Goal: Information Seeking & Learning: Understand process/instructions

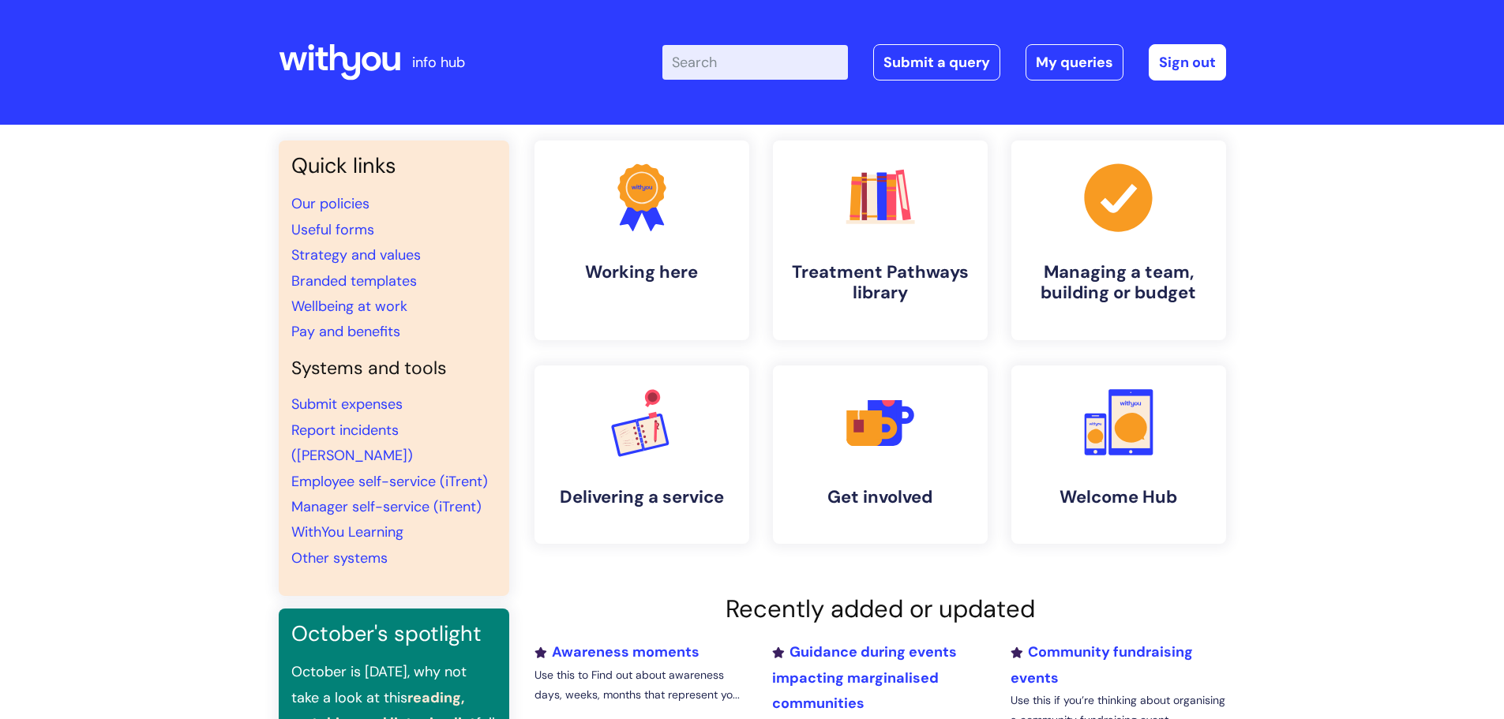
click at [786, 58] on input "Enter your search term here..." at bounding box center [755, 62] width 186 height 35
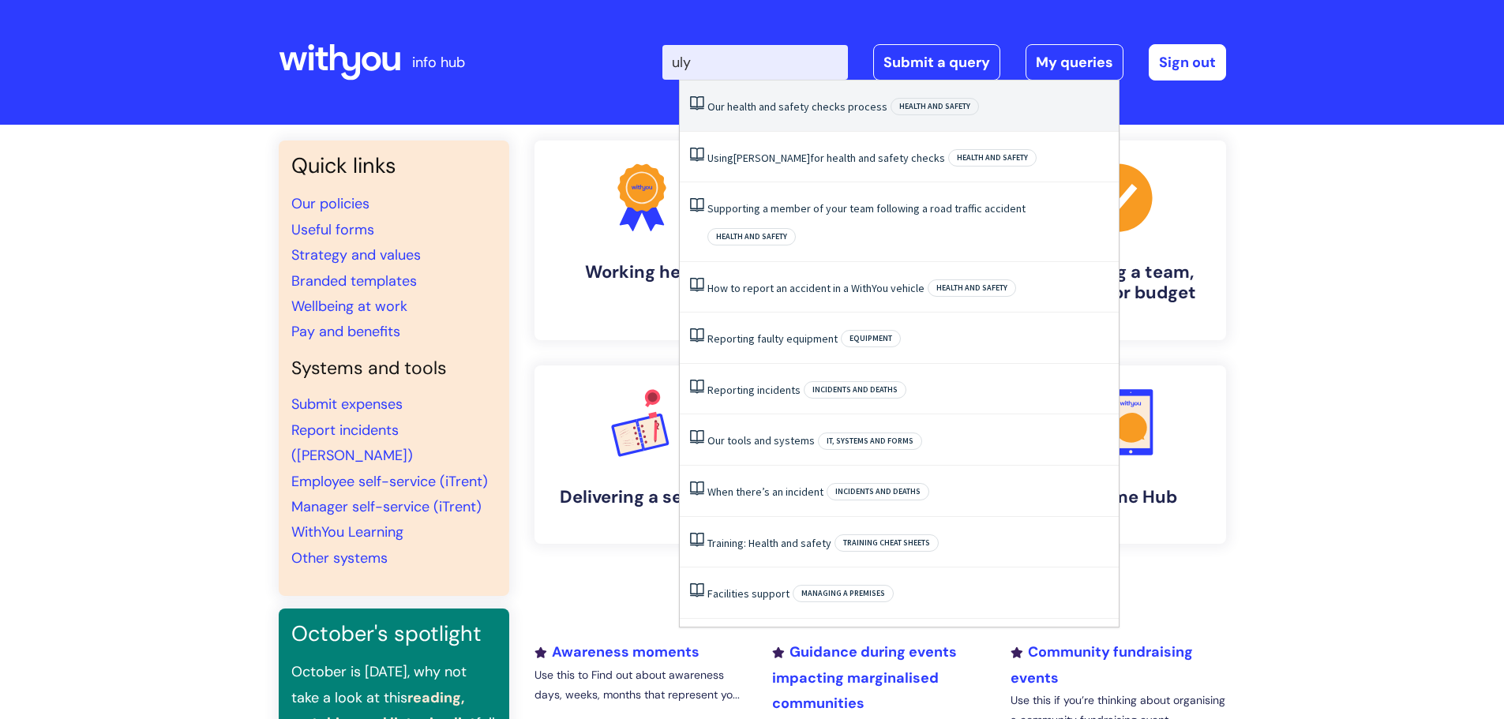
type input "ul"
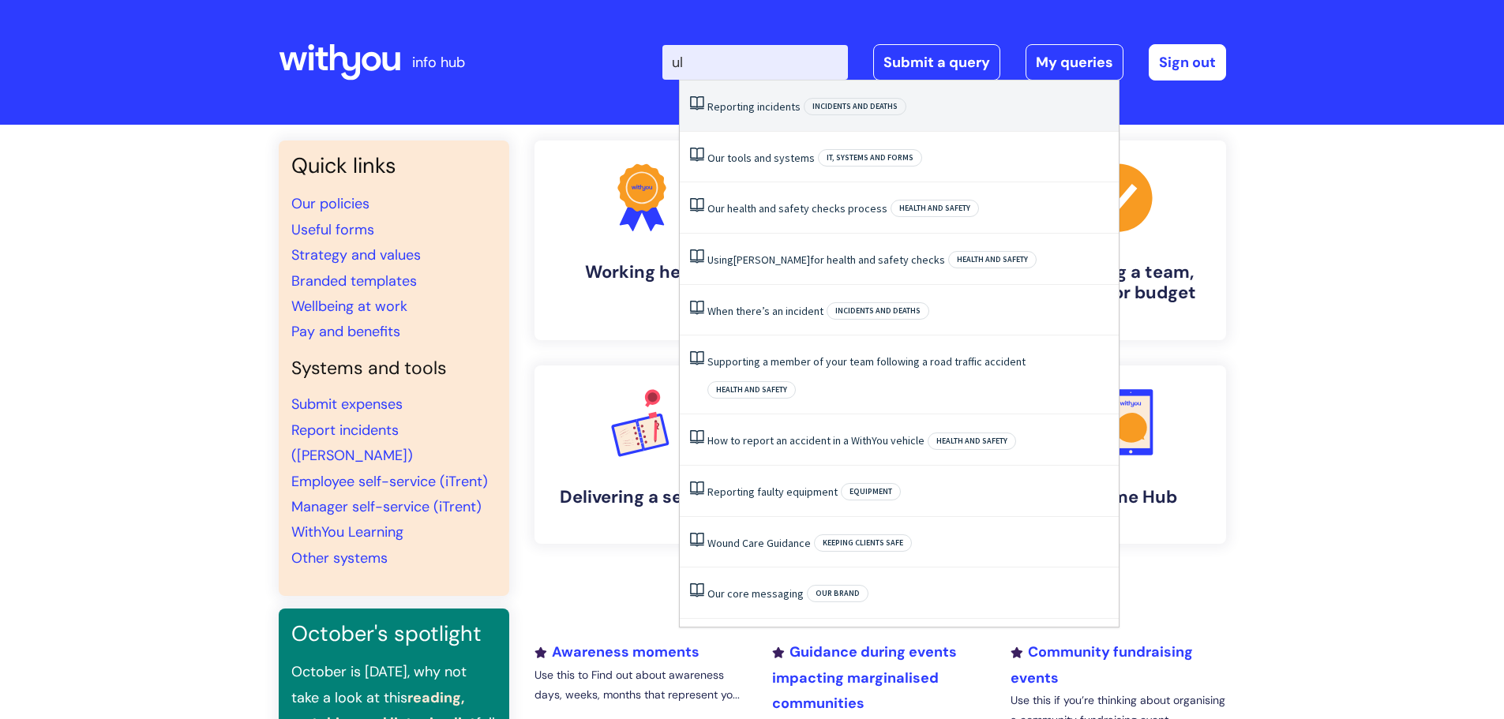
click at [758, 114] on li "Reporting incidents Incidents and deaths" at bounding box center [899, 106] width 439 height 51
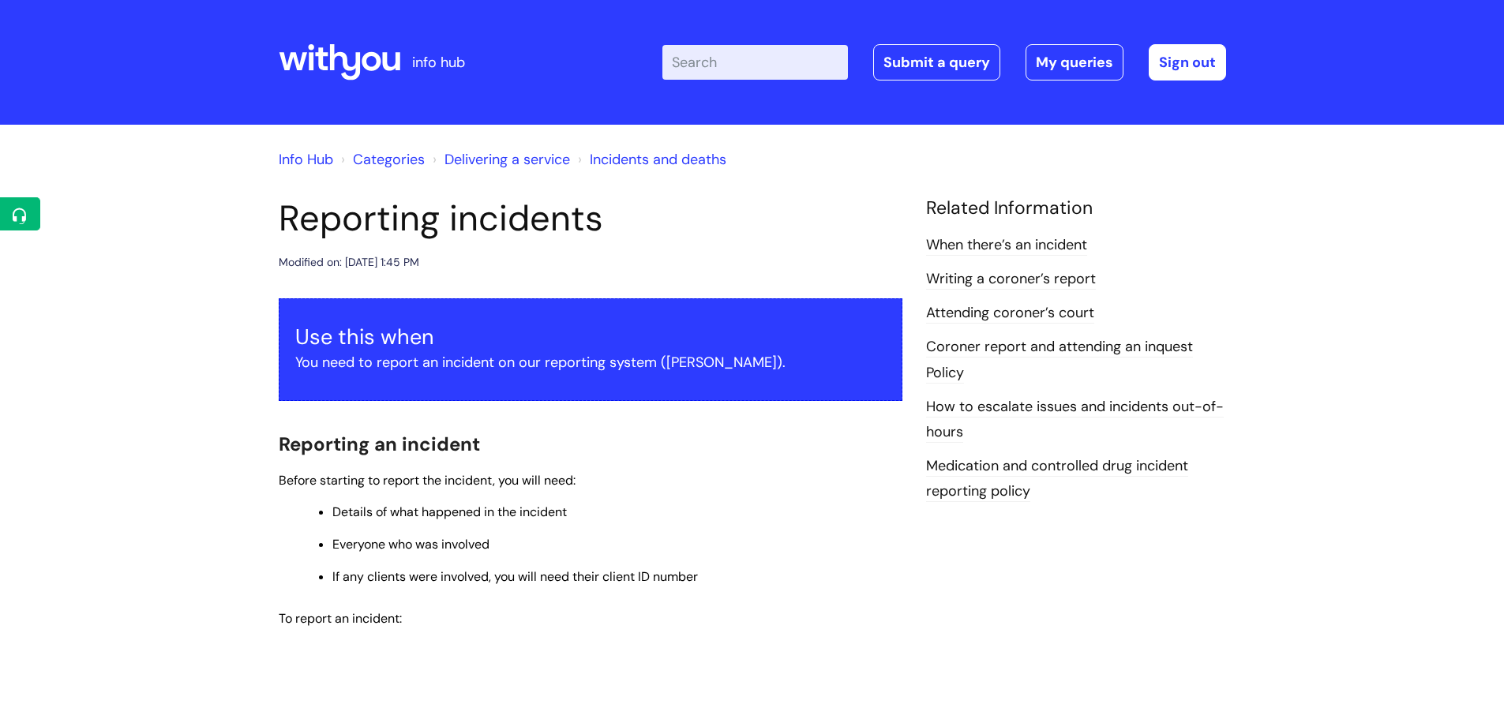
click at [299, 157] on link "Info Hub" at bounding box center [306, 159] width 54 height 19
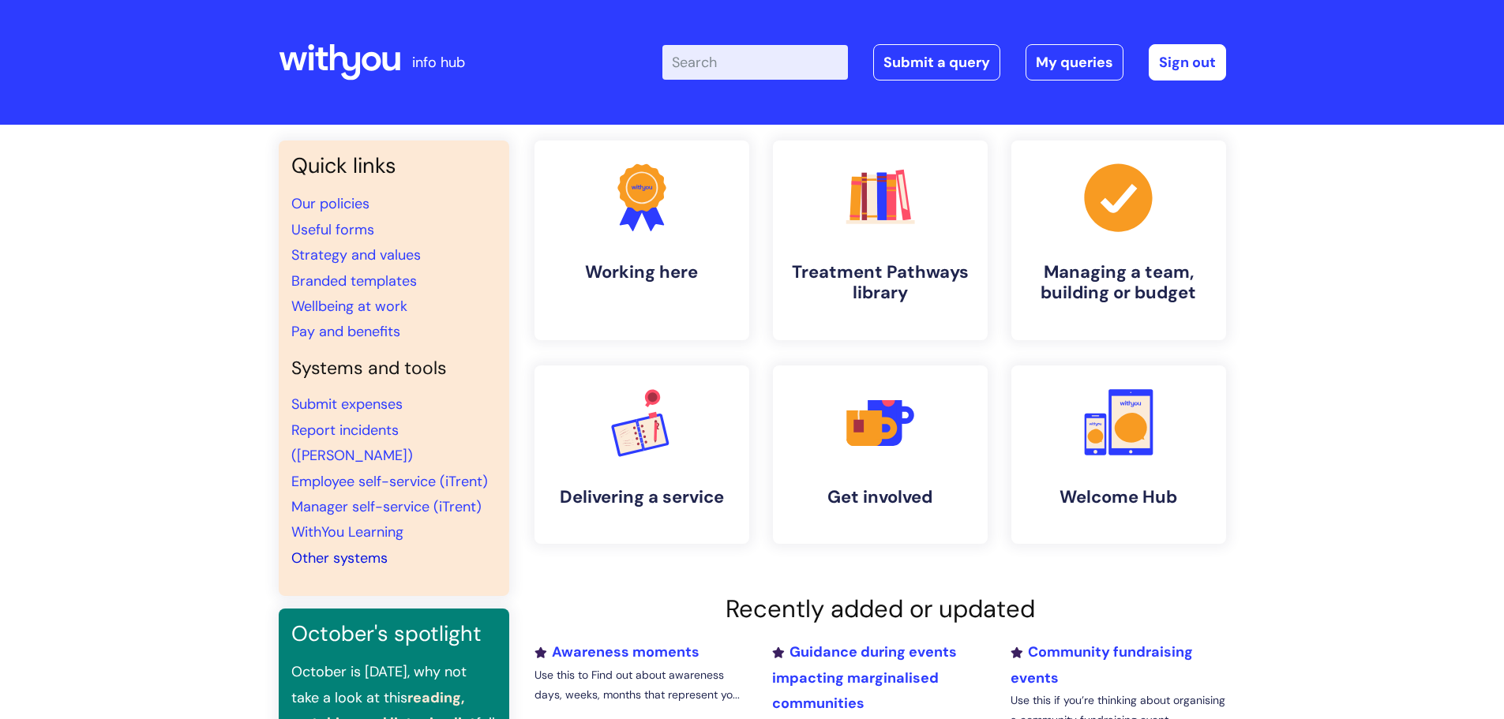
click at [346, 549] on link "Other systems" at bounding box center [339, 558] width 96 height 19
click at [344, 428] on link "Report incidents ([PERSON_NAME])" at bounding box center [352, 443] width 122 height 44
